Goal: Information Seeking & Learning: Find contact information

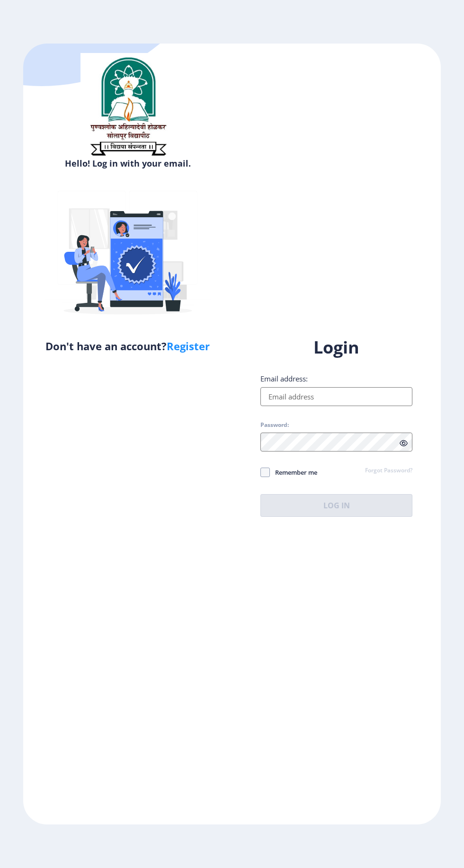
click at [337, 406] on input "Email address:" at bounding box center [336, 396] width 152 height 19
type input "[EMAIL_ADDRESS][DOMAIN_NAME]"
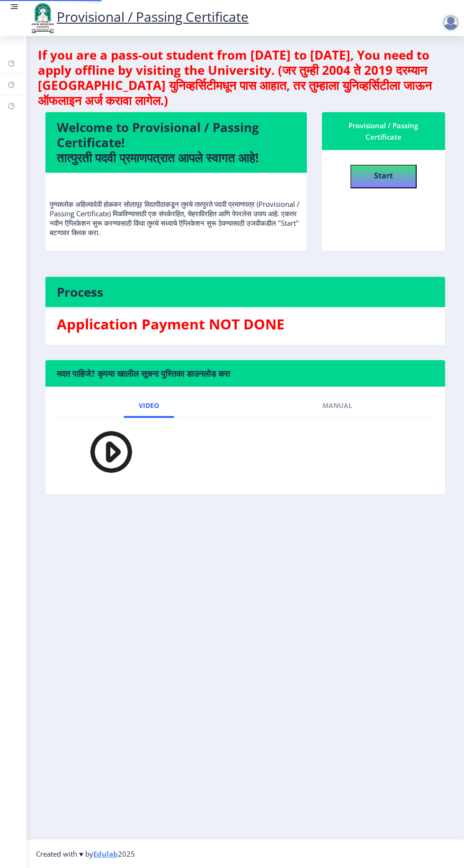
click at [324, 567] on nb-layout-column "If you are a pass-out student from 2004 to 2019, You need to apply offline by v…" at bounding box center [244, 437] width 437 height 803
click at [11, 102] on rect at bounding box center [12, 106] width 8 height 8
select select
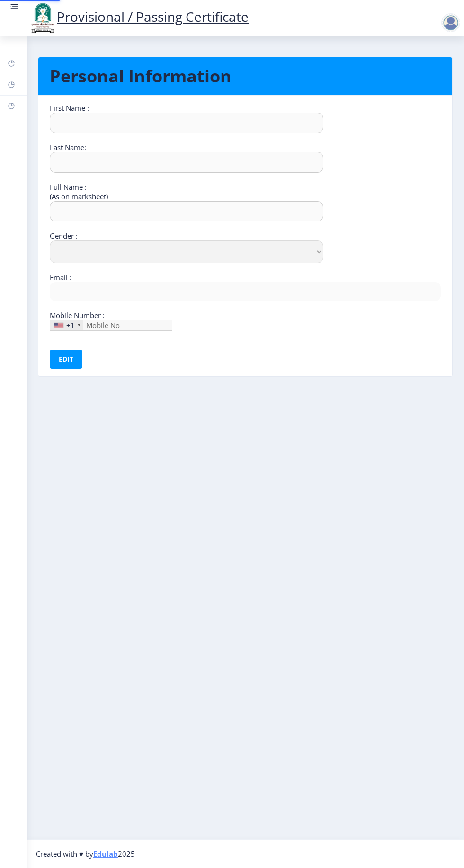
type input "RAM"
type input "PASWAN"
type input "PASWAN RAM MUNNA"
select select "Male"
type input "rampaswan01459@gmail.com"
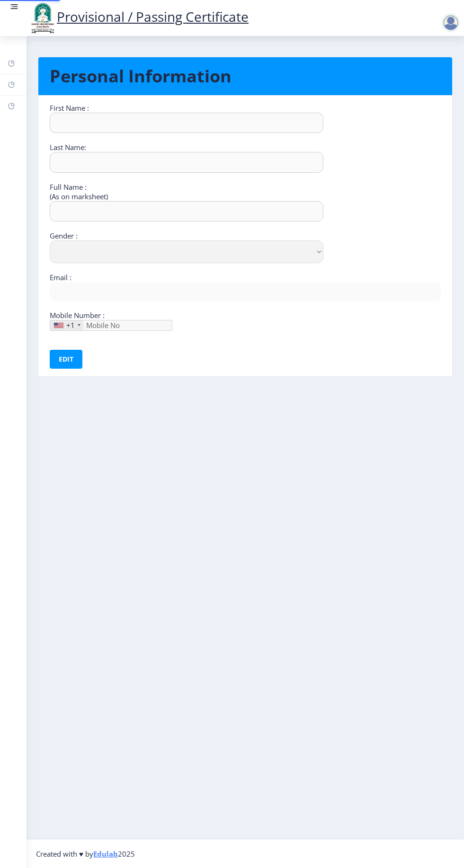
type input "9284253335"
click at [14, 7] on rect at bounding box center [15, 6] width 6 height 1
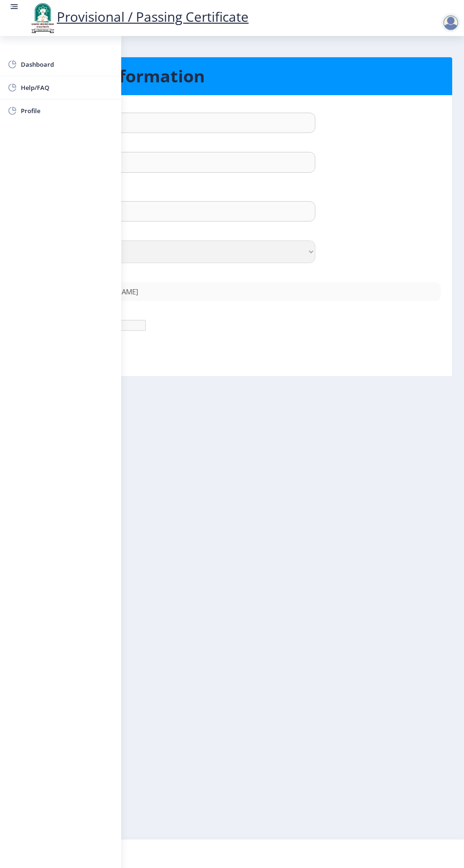
click at [68, 113] on span "Profile" at bounding box center [67, 110] width 93 height 11
click at [53, 89] on span "Help/FAQ" at bounding box center [67, 87] width 93 height 11
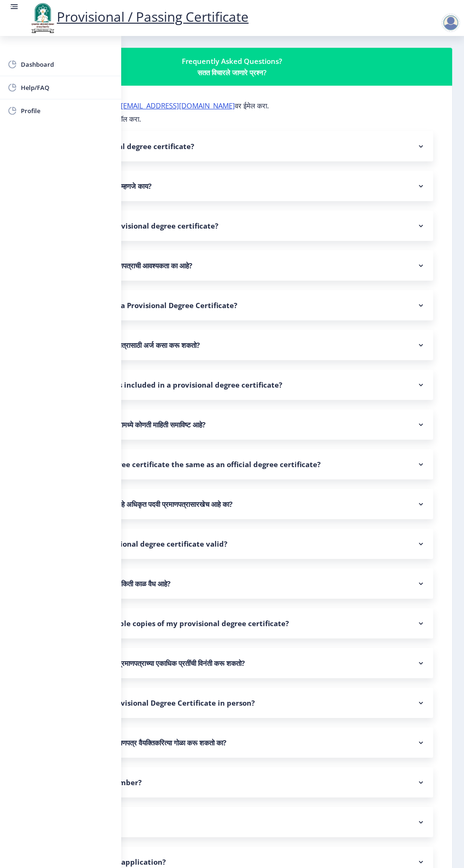
click at [174, 105] on link "[EMAIL_ADDRESS][DOMAIN_NAME]" at bounding box center [178, 105] width 114 height 9
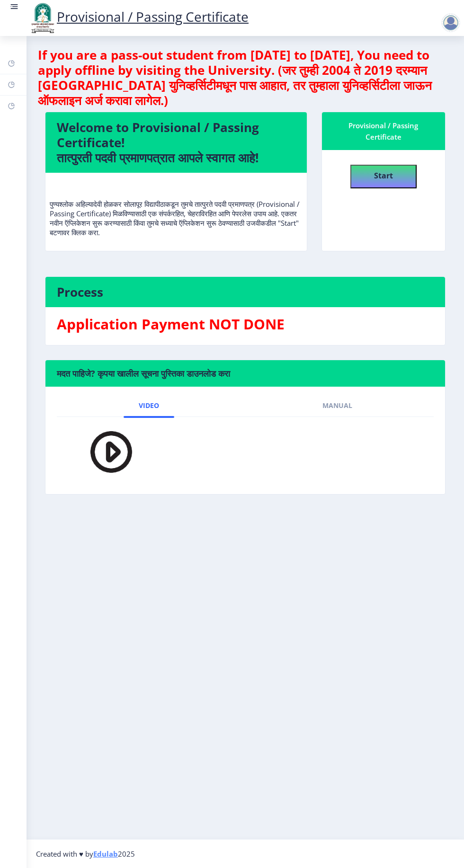
click at [12, 11] on rect at bounding box center [13, 6] width 9 height 9
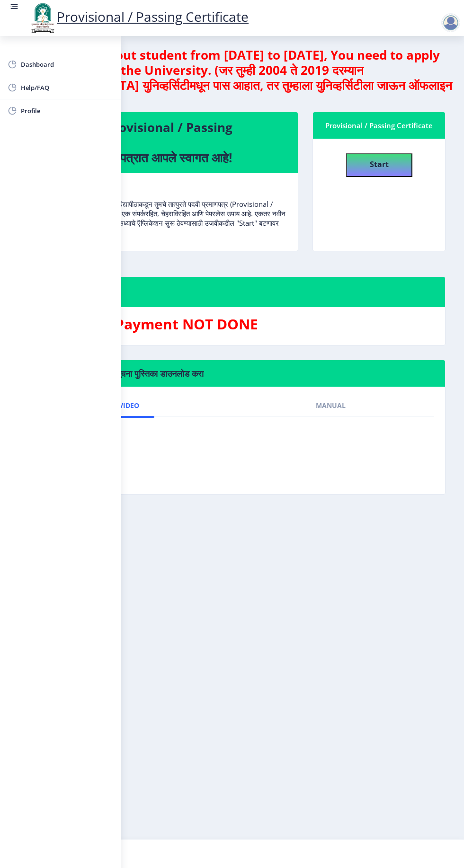
click at [53, 114] on span "Profile" at bounding box center [67, 110] width 93 height 11
select select "Male"
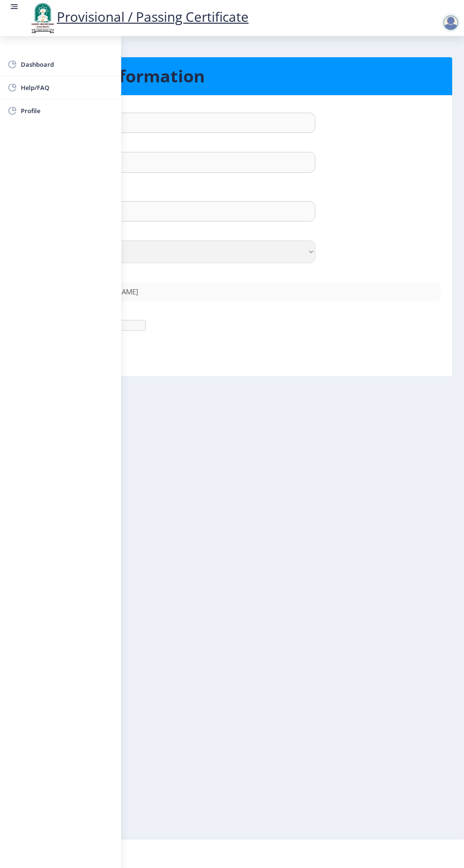
click at [53, 86] on span "Help/FAQ" at bounding box center [67, 87] width 93 height 11
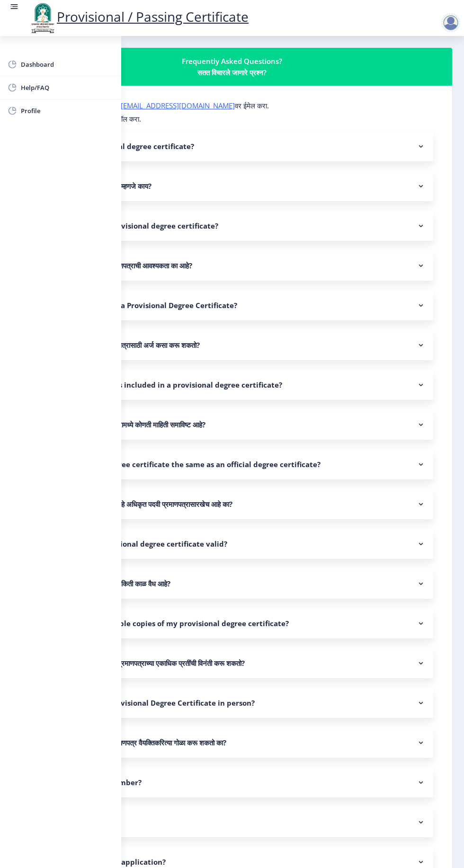
click at [18, 11] on rect at bounding box center [13, 6] width 9 height 9
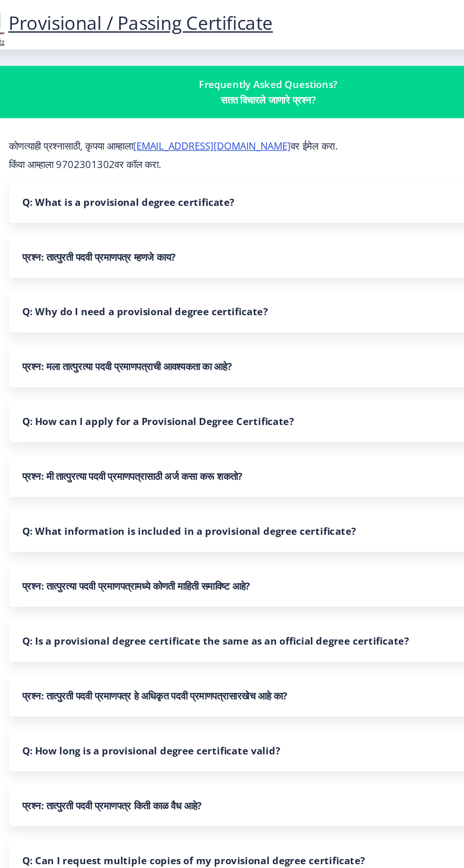
click at [201, 106] on link "[EMAIL_ADDRESS][DOMAIN_NAME]" at bounding box center [204, 105] width 114 height 9
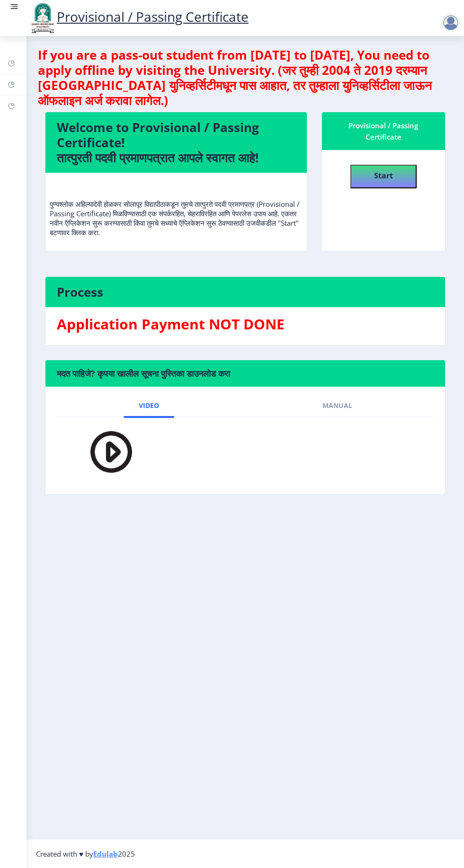
click at [7, 38] on div "Dashboard Help/FAQ Profile" at bounding box center [13, 452] width 26 height 832
click at [14, 7] on rect at bounding box center [15, 6] width 6 height 1
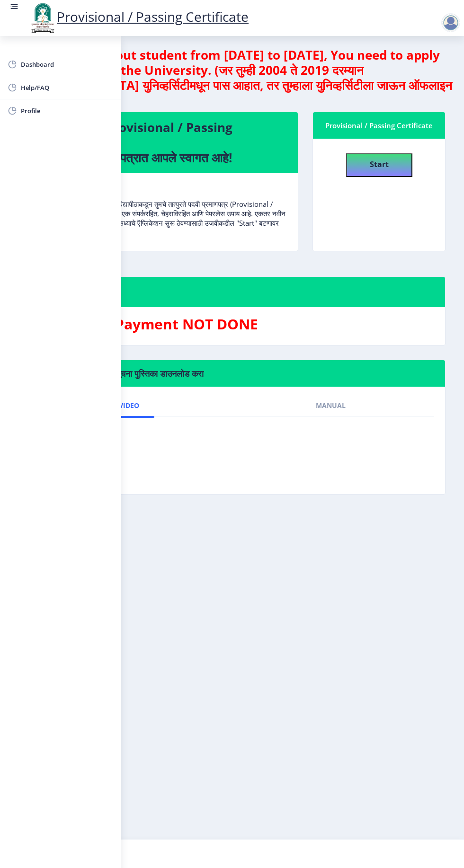
click at [79, 88] on span "Help/FAQ" at bounding box center [67, 87] width 93 height 11
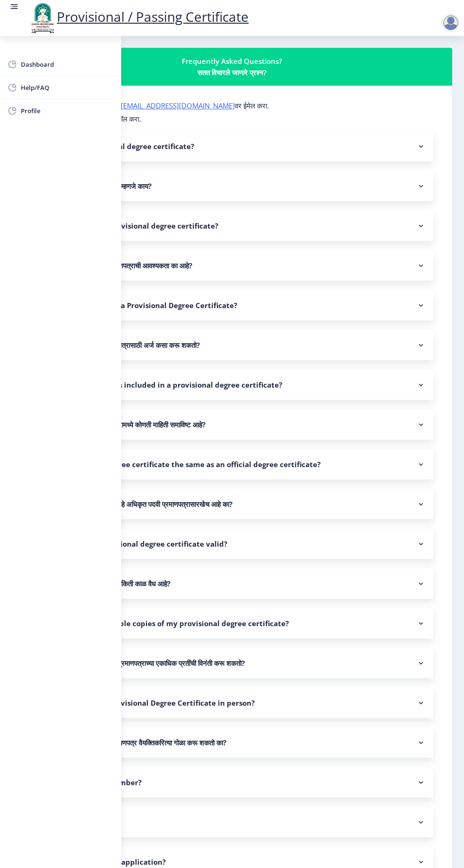
click at [14, 7] on rect at bounding box center [15, 6] width 6 height 1
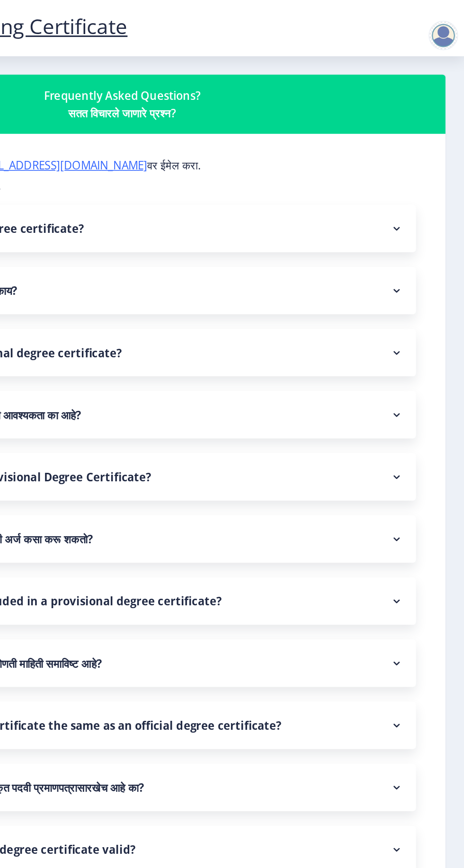
click at [449, 26] on div at bounding box center [450, 22] width 19 height 19
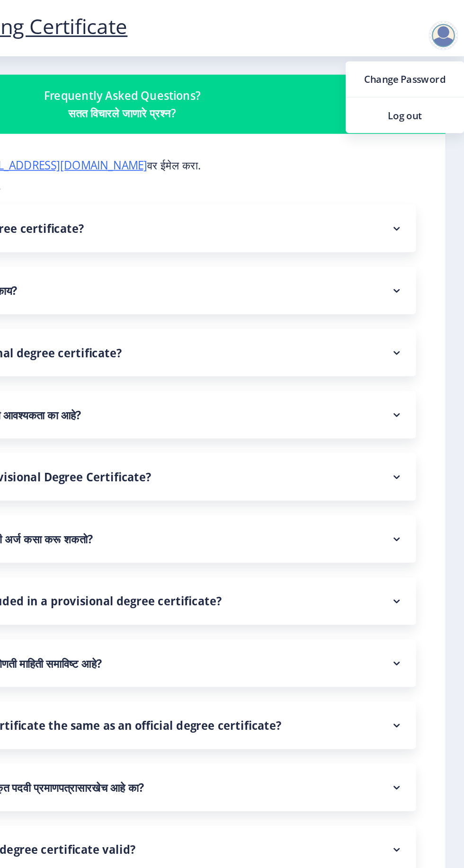
click at [442, 29] on div at bounding box center [452, 22] width 23 height 19
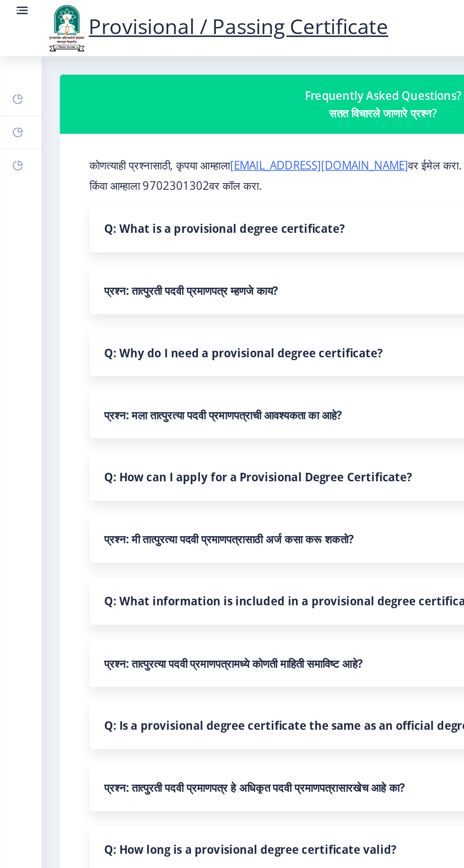
click at [13, 11] on rect at bounding box center [13, 6] width 9 height 9
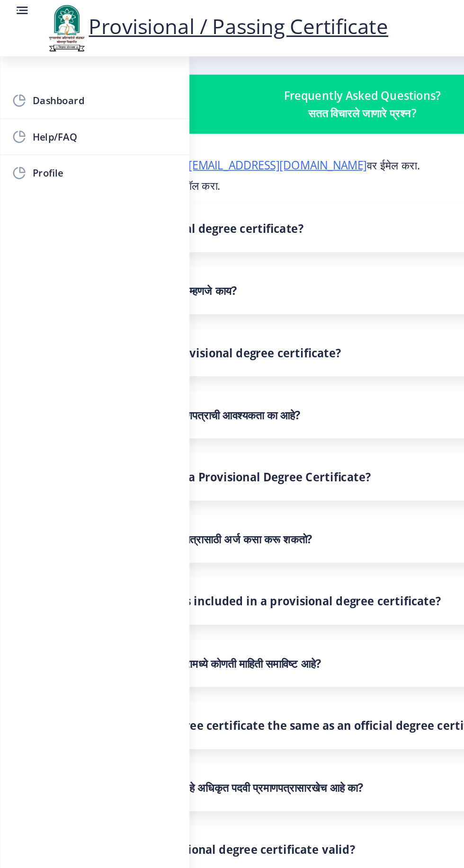
click at [14, 84] on icon at bounding box center [14, 86] width 4 height 4
click at [19, 82] on link "Help/FAQ" at bounding box center [60, 87] width 121 height 23
click at [11, 7] on circle at bounding box center [11, 6] width 1 height 1
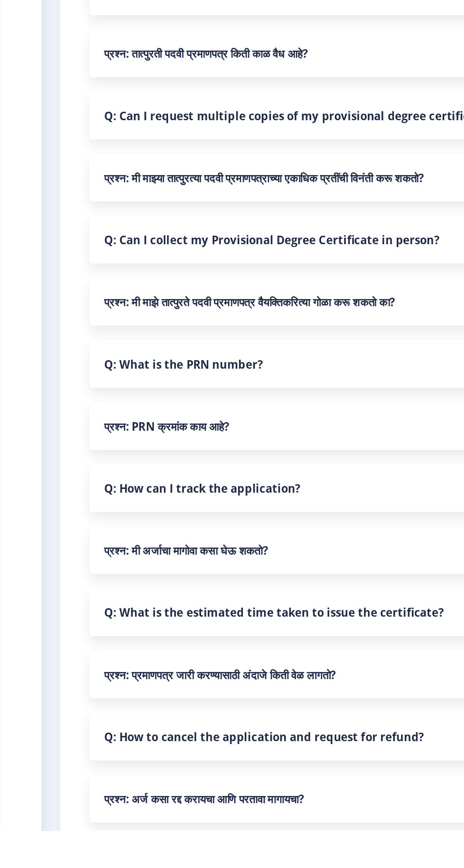
click at [209, 771] on nb-accordion-item-header "प्रश्न: प्रमाणपत्र जारी करण्यासाठी अंदाजे किती वेळ लागतो?" at bounding box center [245, 768] width 376 height 30
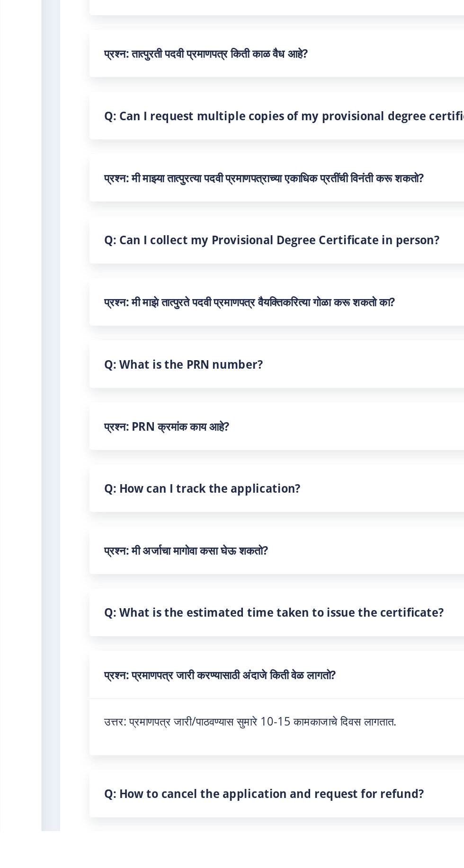
scroll to position [249, 0]
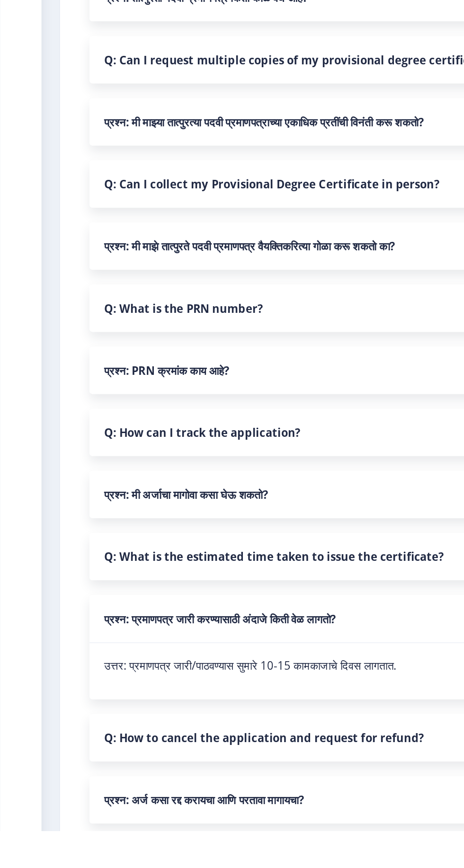
click at [211, 735] on nb-accordion-item-header "प्रश्न: प्रमाणपत्र जारी करण्यासाठी अंदाजे किती वेळ लागतो?" at bounding box center [245, 732] width 376 height 31
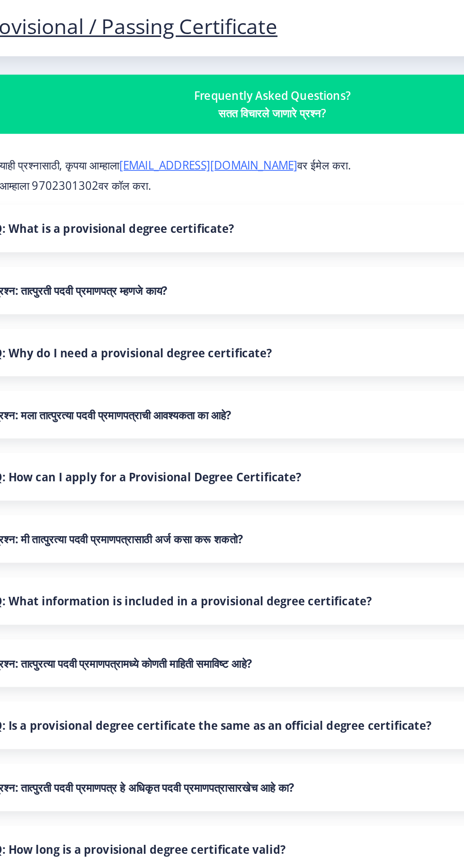
scroll to position [24, 0]
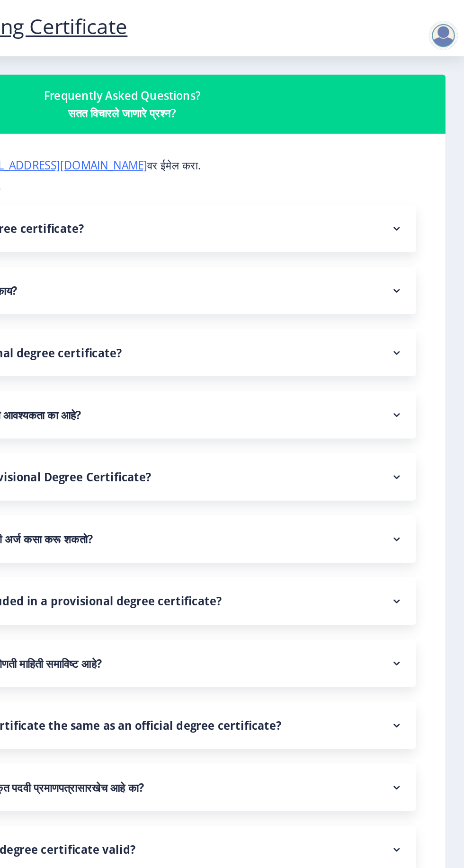
click at [456, 25] on div at bounding box center [450, 22] width 19 height 19
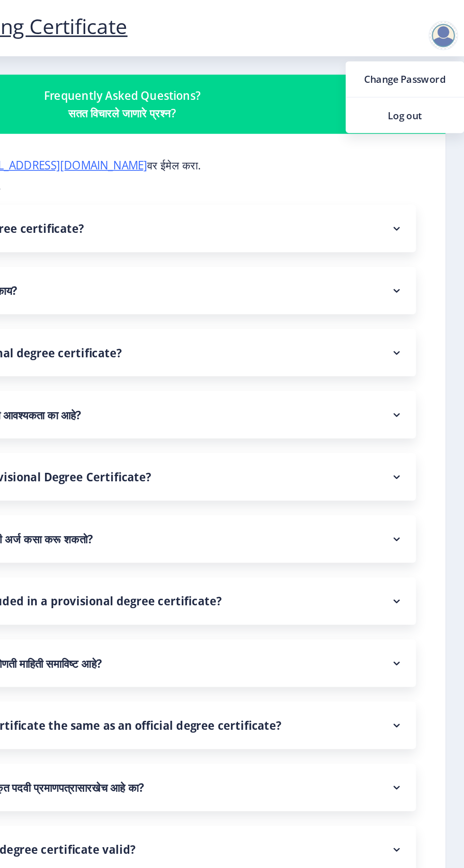
click at [435, 79] on span "Log out" at bounding box center [425, 73] width 61 height 11
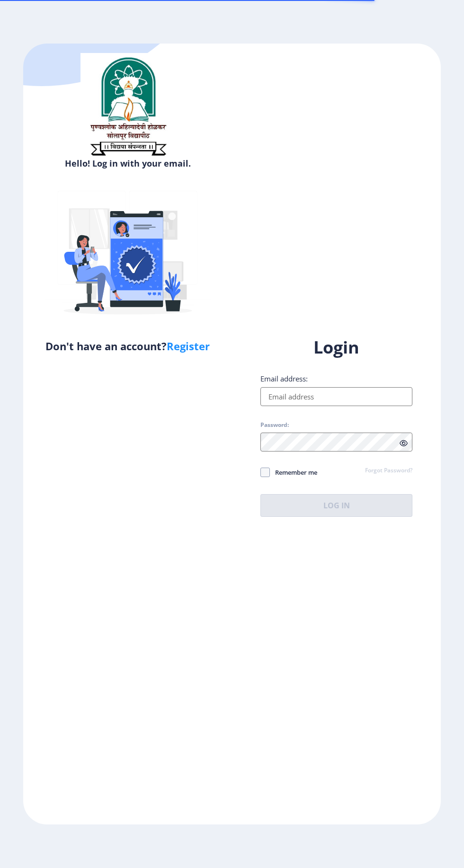
click at [357, 406] on input "Email address:" at bounding box center [336, 396] width 152 height 19
type input "[EMAIL_ADDRESS][DOMAIN_NAME]"
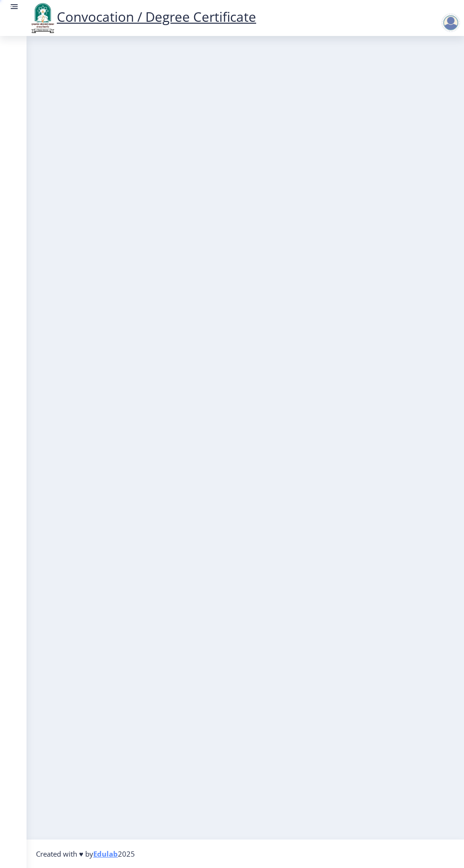
click at [342, 563] on nb-layout-column at bounding box center [244, 437] width 437 height 803
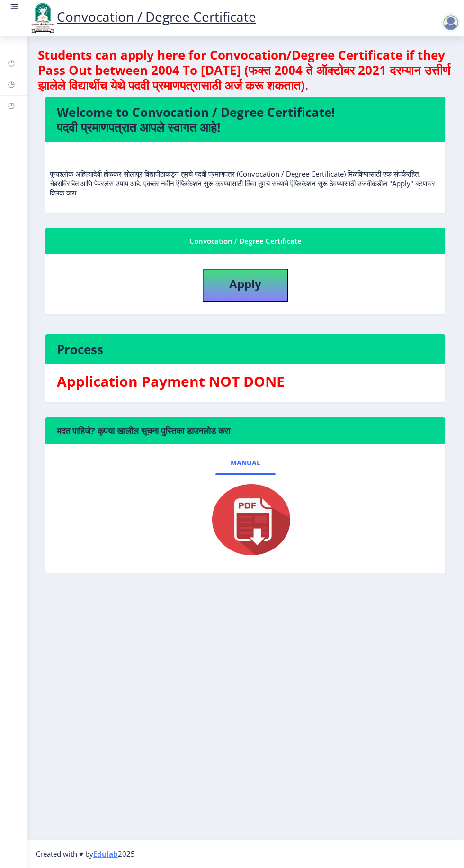
click at [11, 7] on circle at bounding box center [11, 6] width 1 height 1
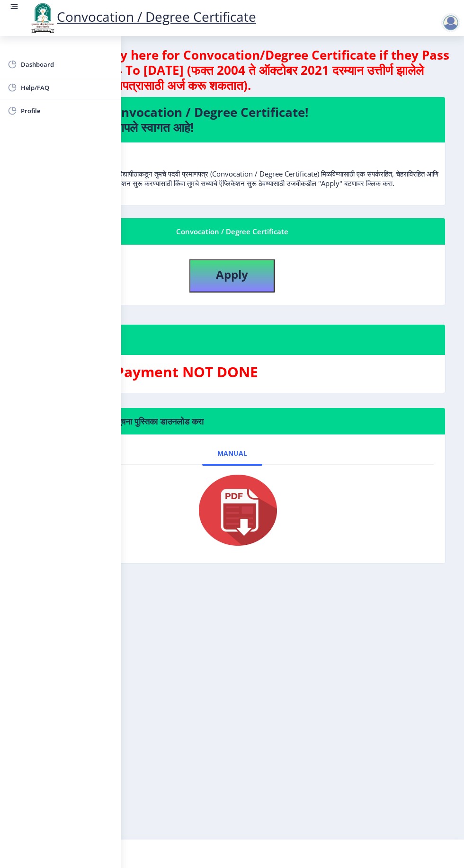
click at [13, 86] on rect at bounding box center [12, 87] width 9 height 9
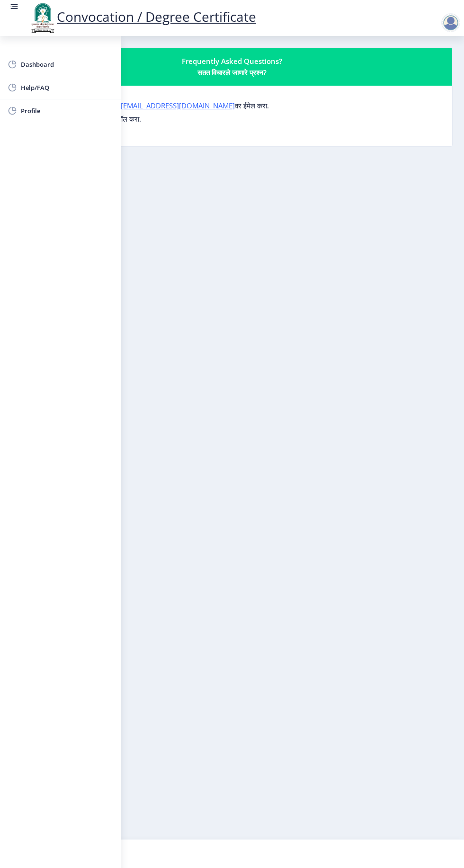
click at [12, 18] on link at bounding box center [13, 18] width 9 height 32
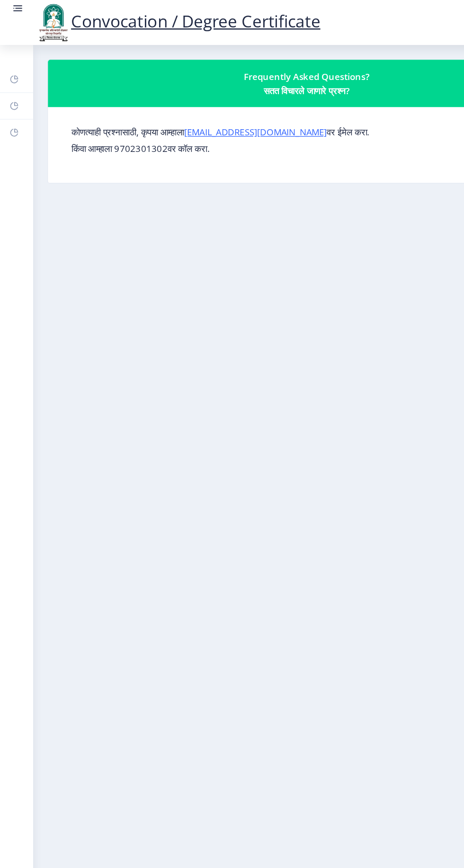
click at [14, 22] on link at bounding box center [13, 18] width 9 height 32
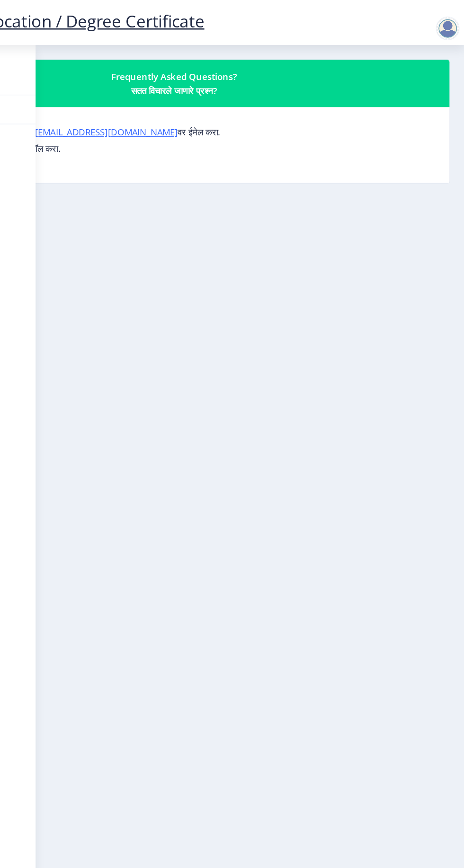
click at [438, 26] on nb-action at bounding box center [452, 22] width 42 height 11
click at [449, 30] on div at bounding box center [450, 22] width 19 height 19
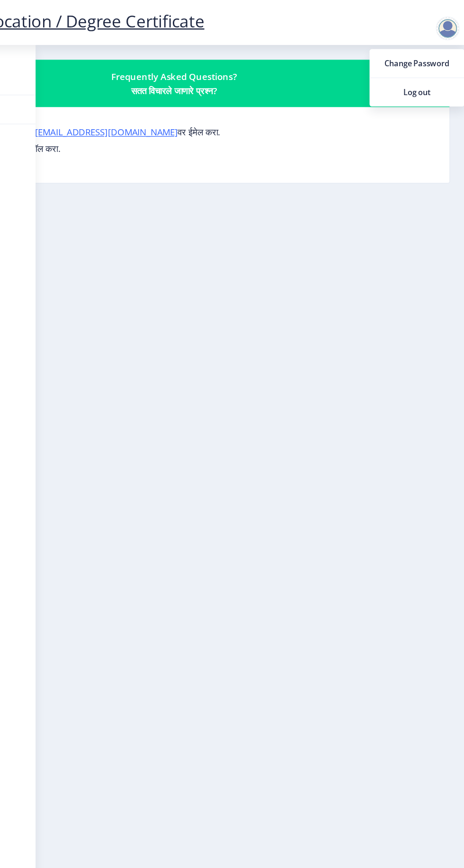
click at [405, 73] on span "Log out" at bounding box center [425, 73] width 61 height 11
